Goal: Navigation & Orientation: Go to known website

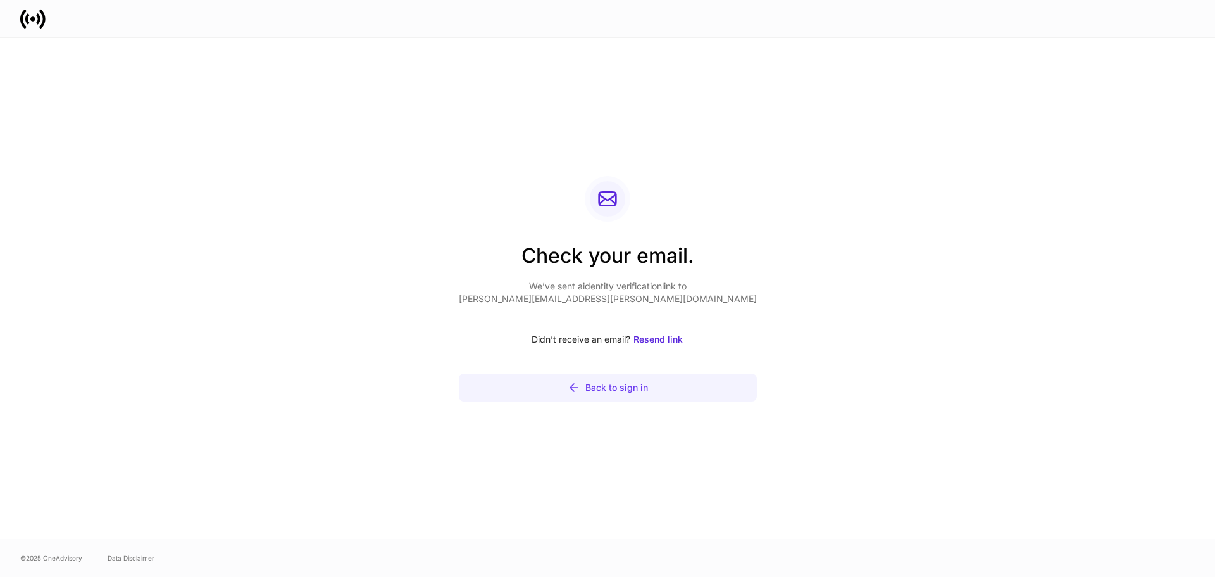
click at [609, 389] on div "Back to sign in" at bounding box center [616, 387] width 63 height 13
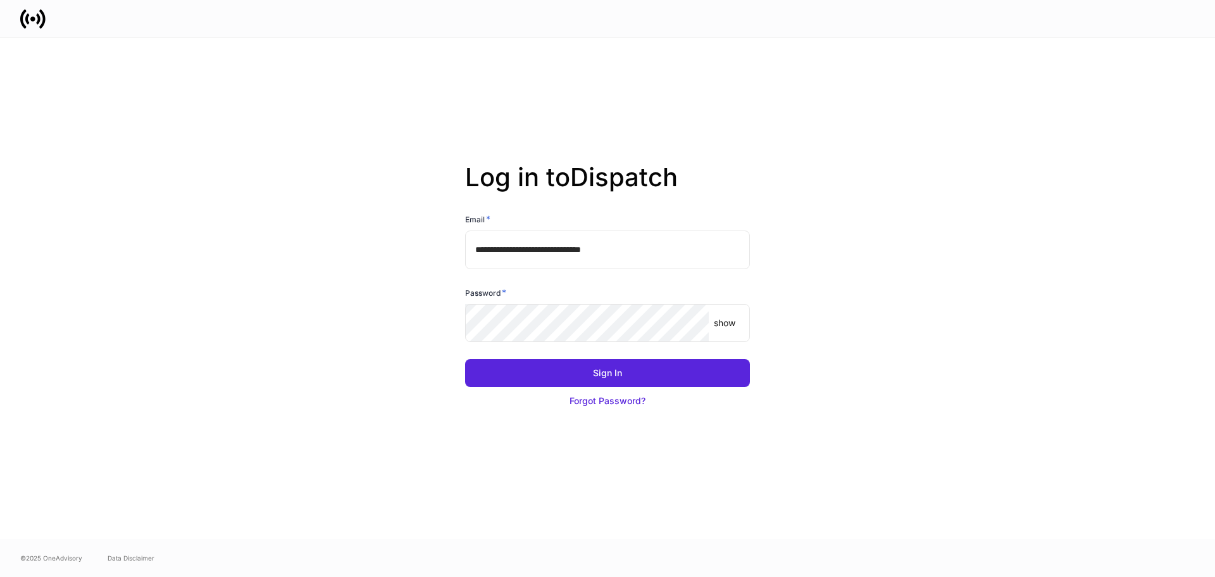
click at [686, 322] on keeper-lock "Open Keeper Popup" at bounding box center [691, 322] width 15 height 15
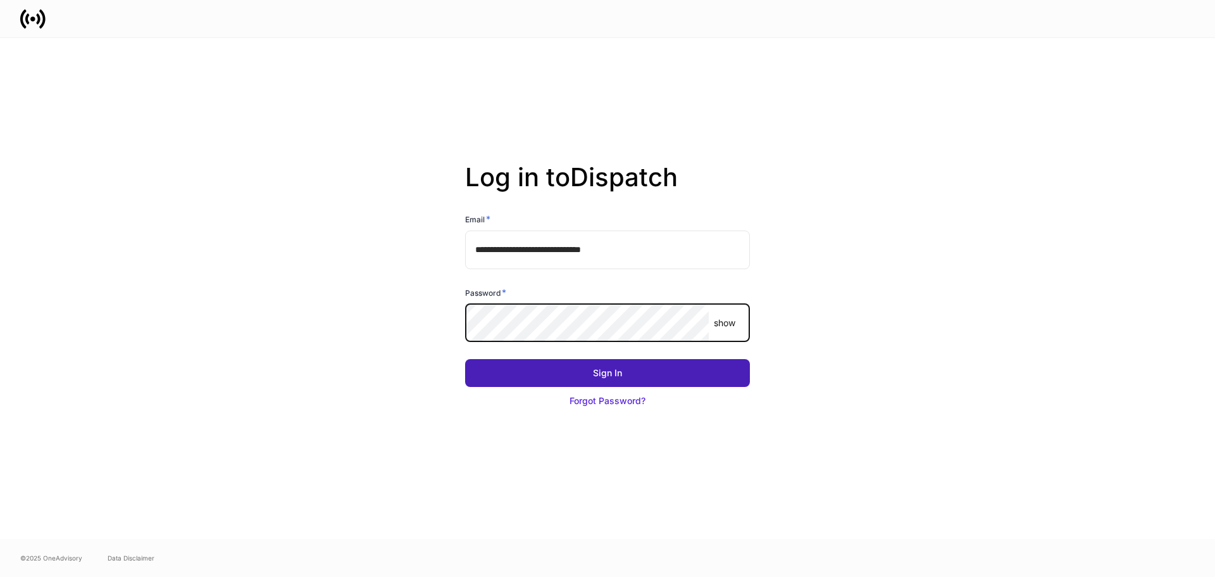
click at [621, 364] on button "Sign In" at bounding box center [607, 373] width 285 height 28
